Goal: Navigation & Orientation: Understand site structure

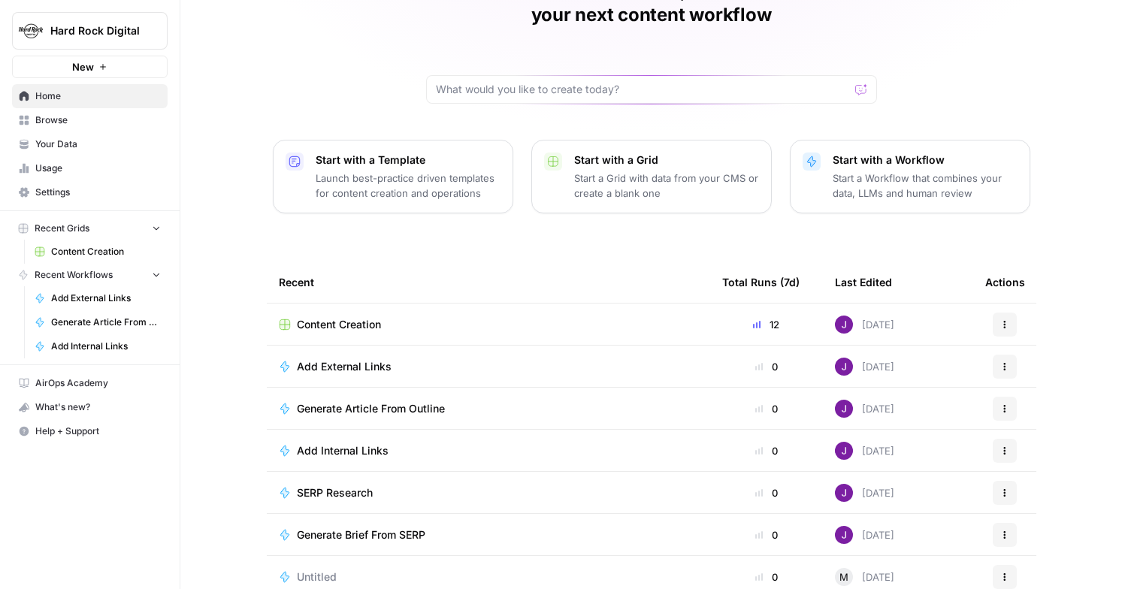
scroll to position [102, 0]
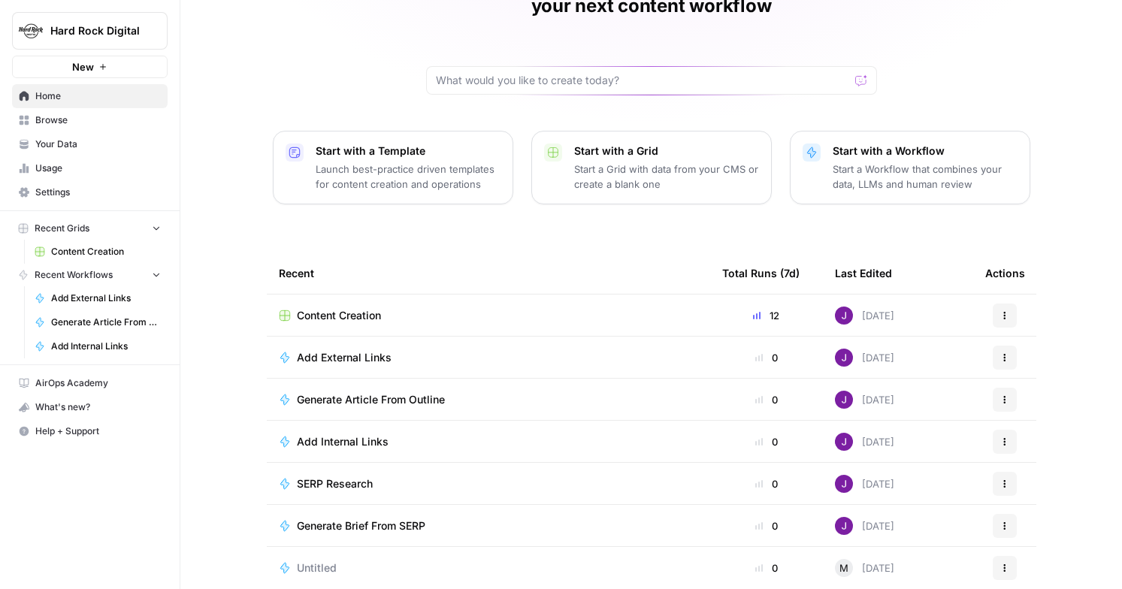
click at [367, 308] on span "Content Creation" at bounding box center [339, 315] width 84 height 15
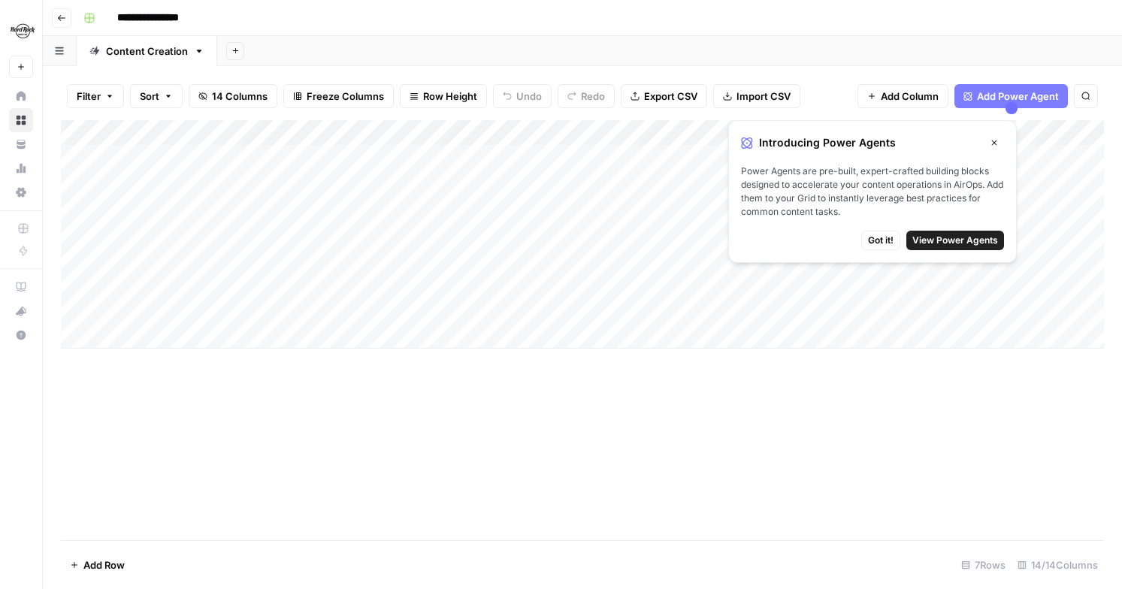
click at [995, 141] on icon "button" at bounding box center [994, 142] width 5 height 5
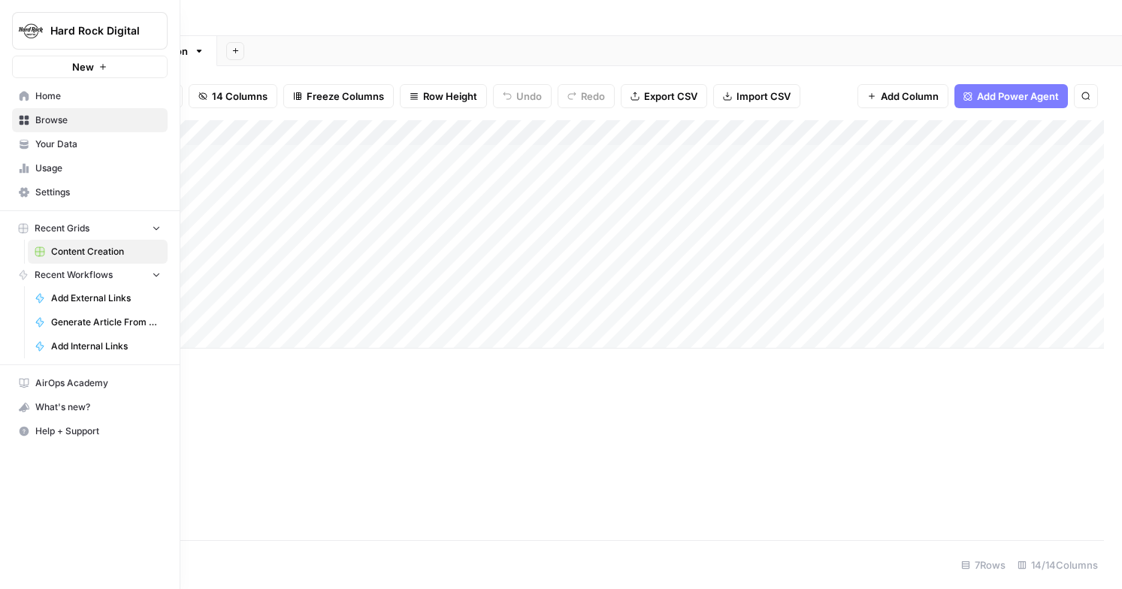
click at [56, 108] on link "Browse" at bounding box center [90, 120] width 156 height 24
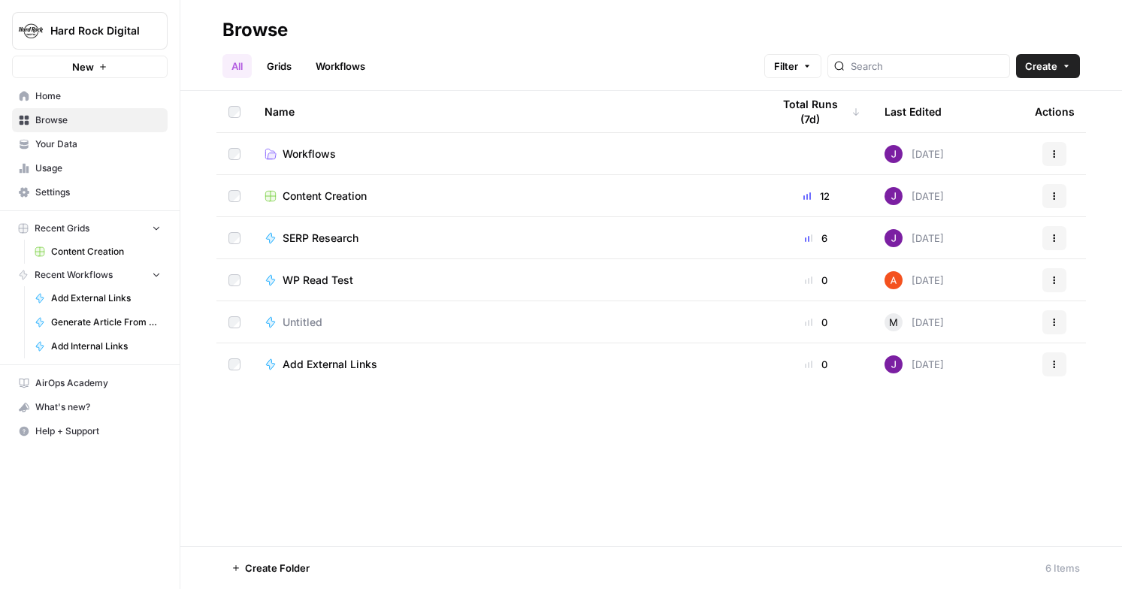
click at [58, 90] on span "Home" at bounding box center [97, 96] width 125 height 14
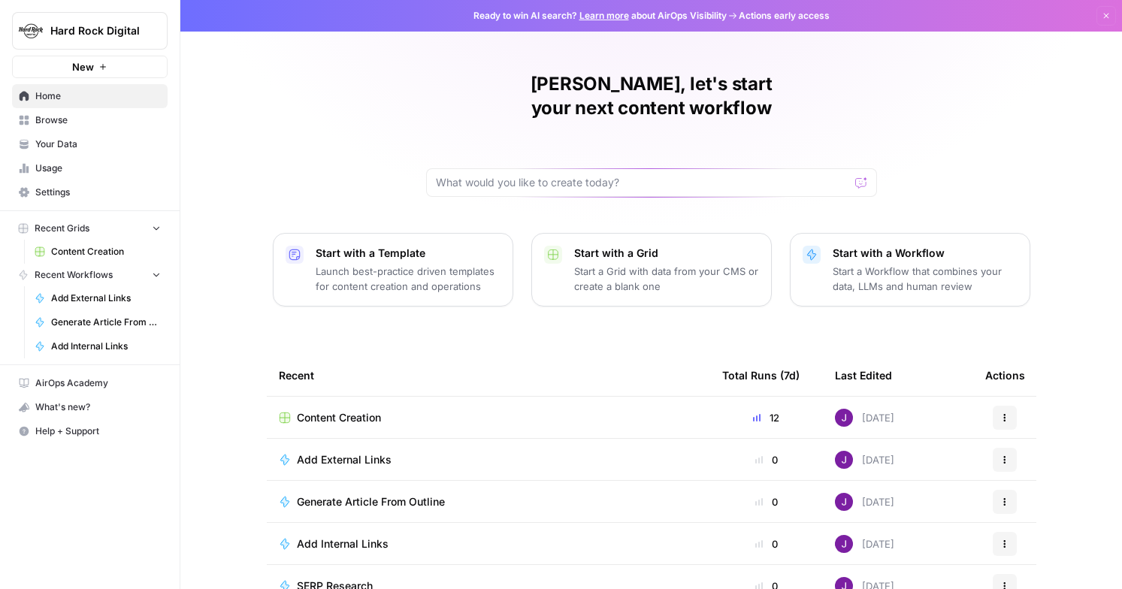
click at [53, 144] on span "Your Data" at bounding box center [97, 144] width 125 height 14
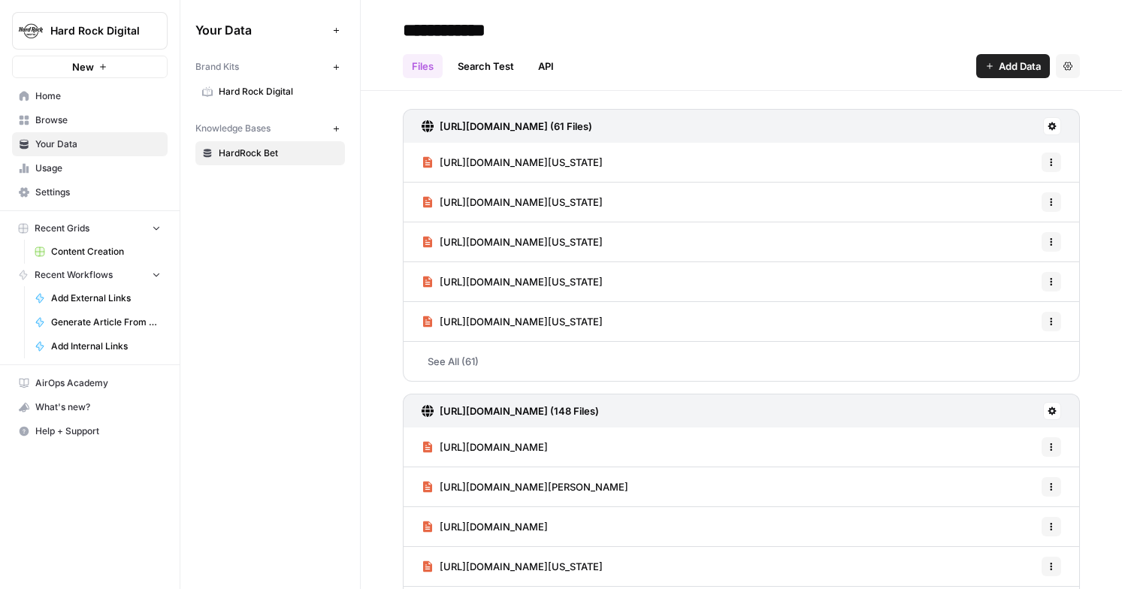
click at [61, 129] on link "Browse" at bounding box center [90, 120] width 156 height 24
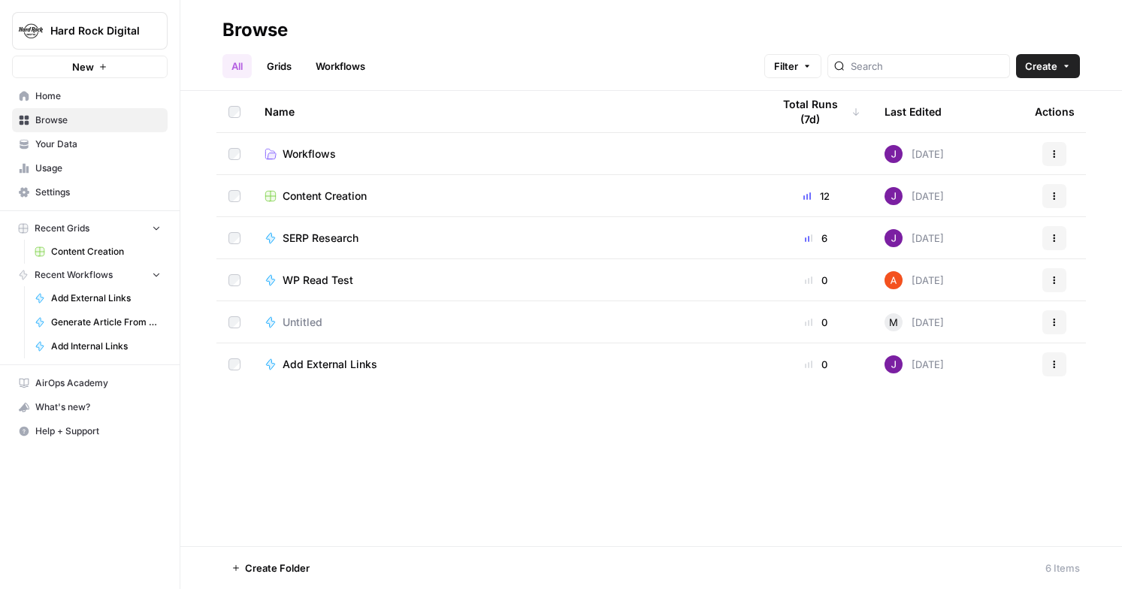
click at [310, 155] on span "Workflows" at bounding box center [308, 154] width 53 height 15
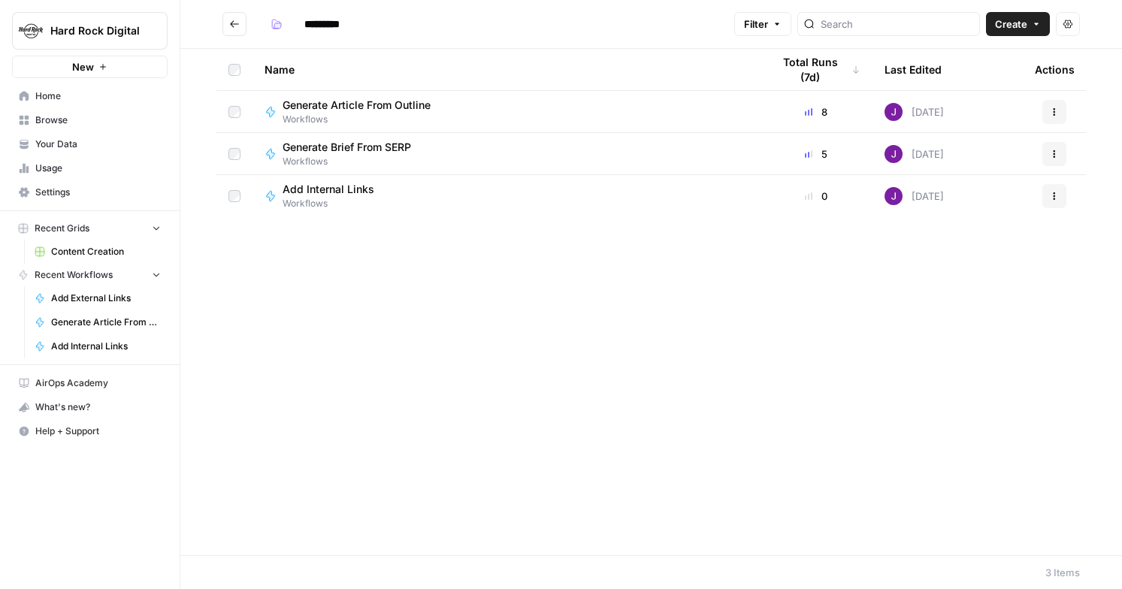
click at [73, 104] on link "Home" at bounding box center [90, 96] width 156 height 24
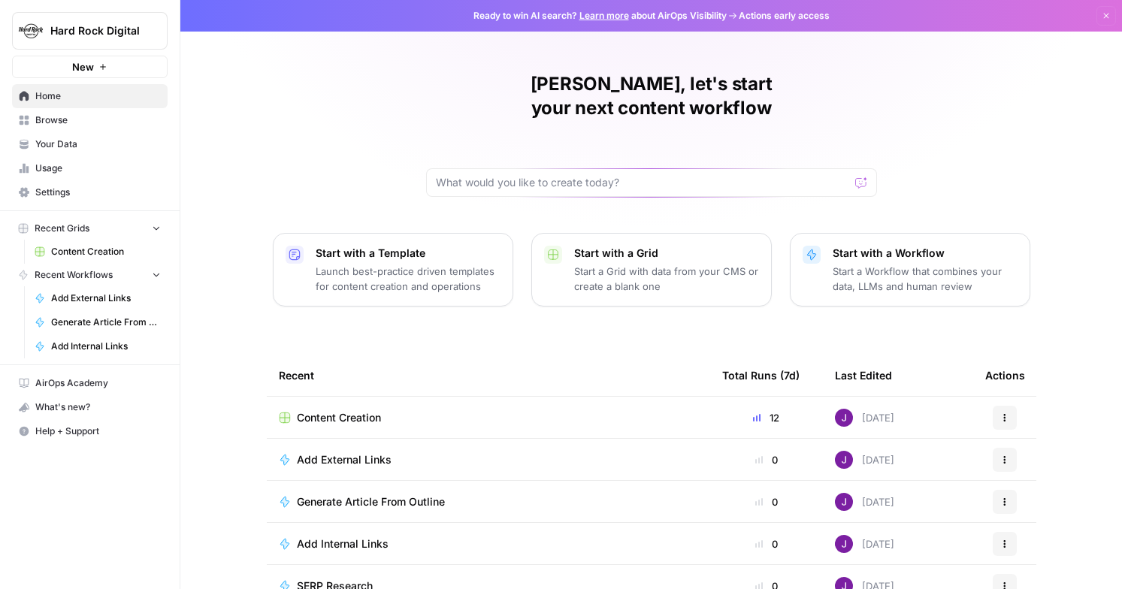
click at [97, 377] on span "AirOps Academy" at bounding box center [97, 383] width 125 height 14
